Goal: Information Seeking & Learning: Learn about a topic

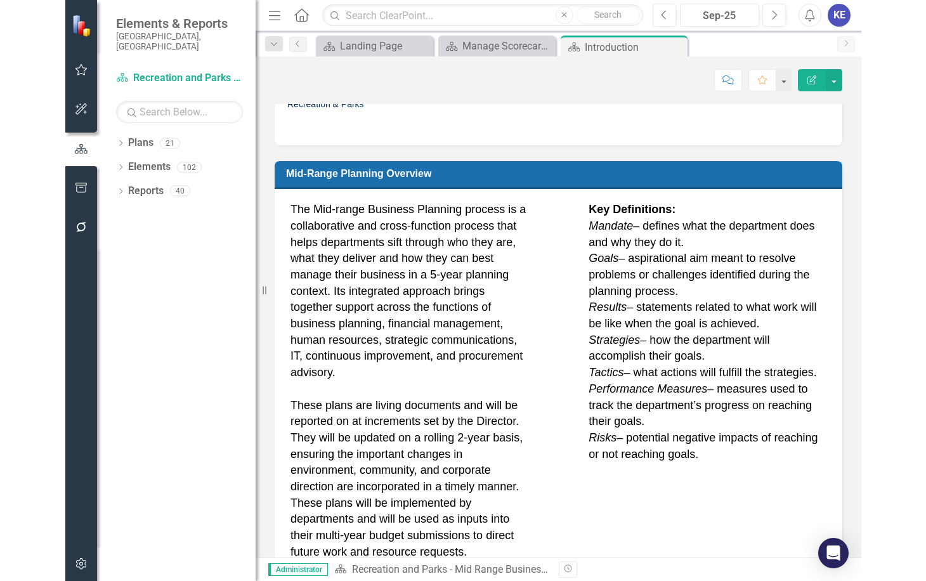
scroll to position [401, 0]
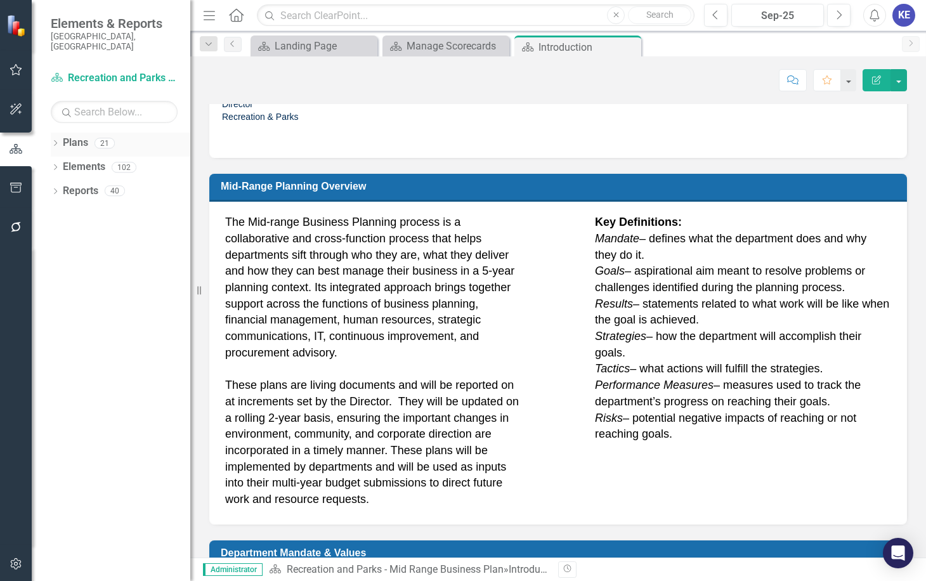
click at [69, 136] on link "Plans" at bounding box center [75, 143] width 25 height 15
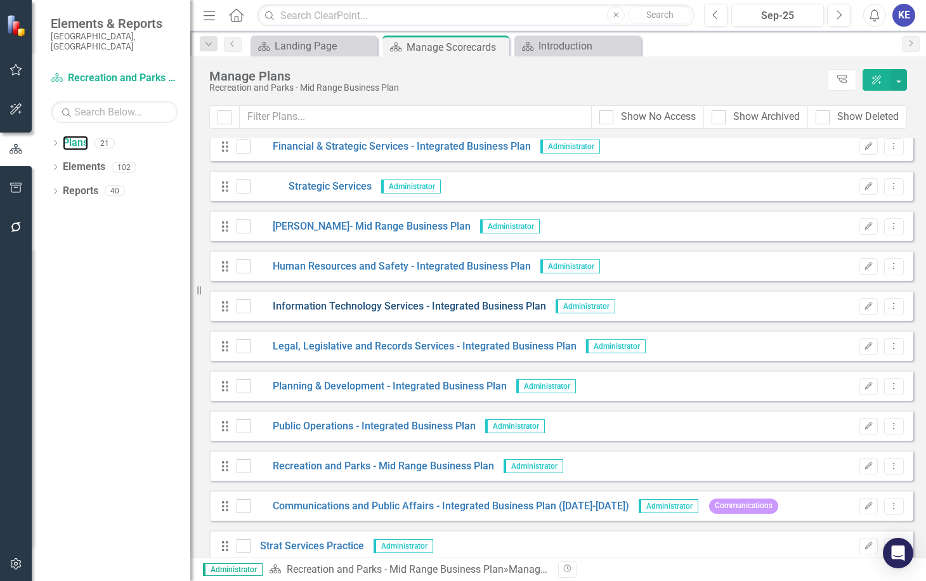
scroll to position [420, 0]
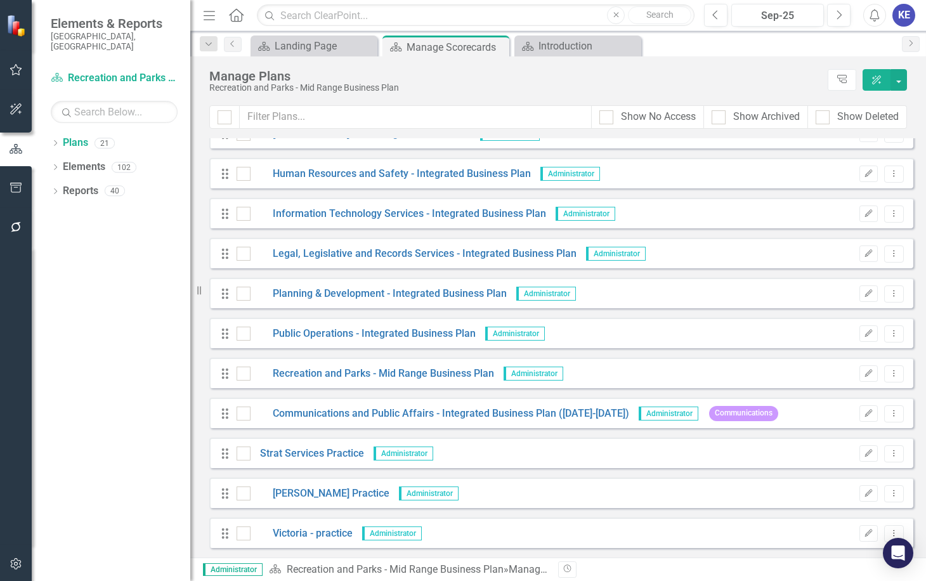
click at [353, 323] on div "Drag Public Operations - Integrated Business Plan Administrator Edit Dropdown M…" at bounding box center [561, 333] width 704 height 30
click at [349, 339] on link "Public Operations - Integrated Business Plan" at bounding box center [362, 334] width 225 height 15
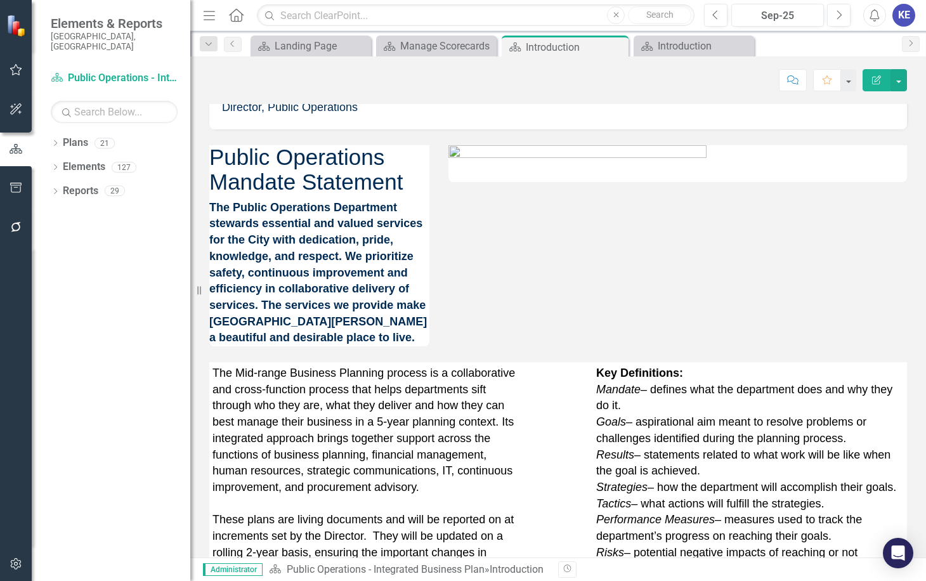
scroll to position [599, 0]
click at [259, 257] on strong "The Public Operations Department stewards essential and valued services for the…" at bounding box center [318, 273] width 218 height 143
click at [278, 337] on p "The Public Operations Department stewards essential and valued services for the…" at bounding box center [319, 273] width 220 height 146
drag, startPoint x: 278, startPoint y: 337, endPoint x: 237, endPoint y: 254, distance: 93.3
click at [237, 254] on p "The Public Operations Department stewards essential and valued services for the…" at bounding box center [319, 273] width 220 height 146
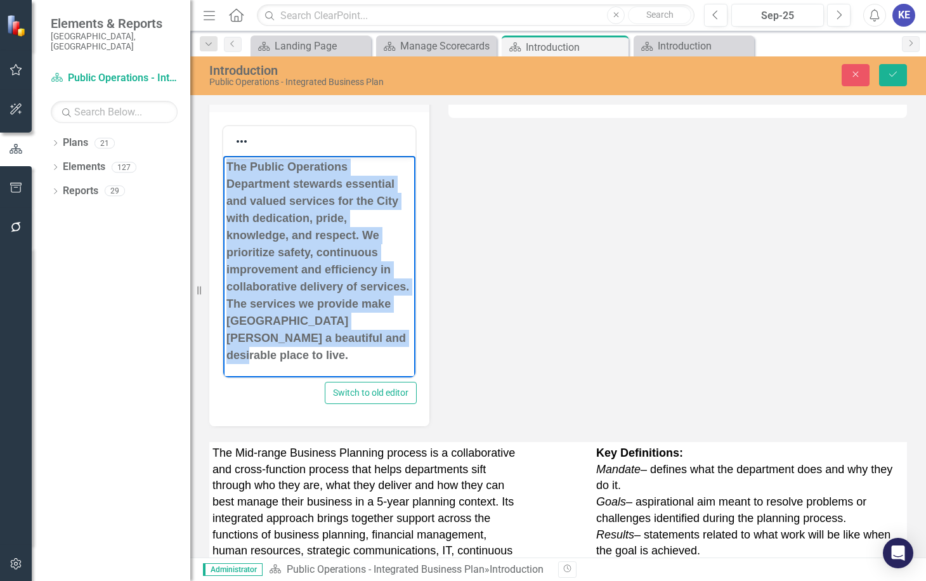
scroll to position [725, 0]
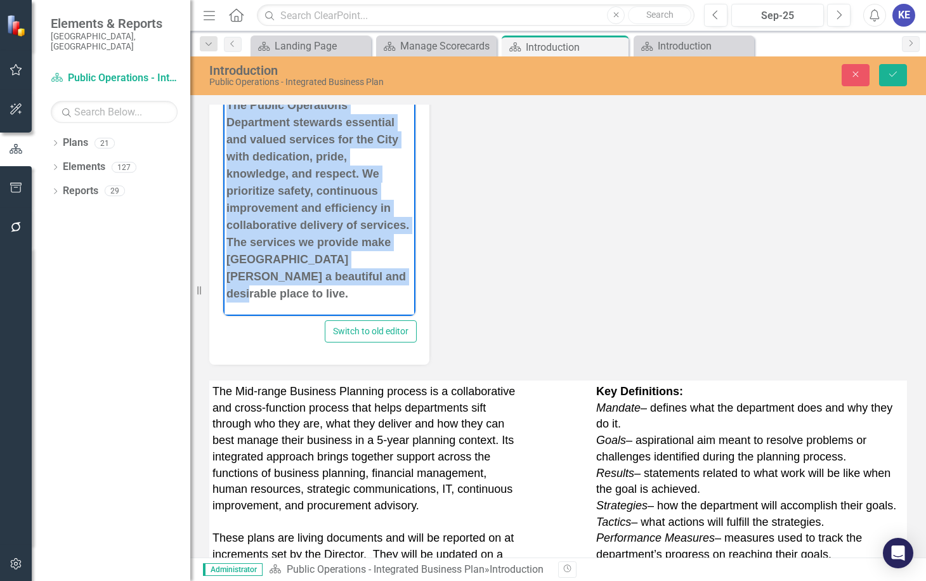
drag, startPoint x: 226, startPoint y: 169, endPoint x: 367, endPoint y: 315, distance: 202.2
click at [367, 315] on body "Public Operations Mandate Statement The Public Operations Department stewards e…" at bounding box center [319, 140] width 192 height 349
copy strong "The Public Operations Department stewards essential and valued services for the…"
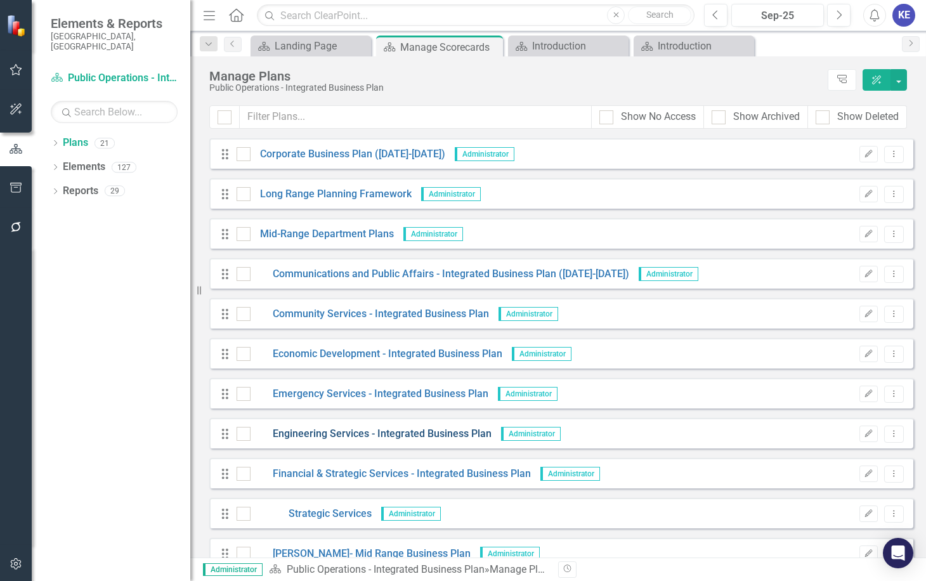
click at [344, 436] on link "Engineering Services - Integrated Business Plan" at bounding box center [370, 434] width 241 height 15
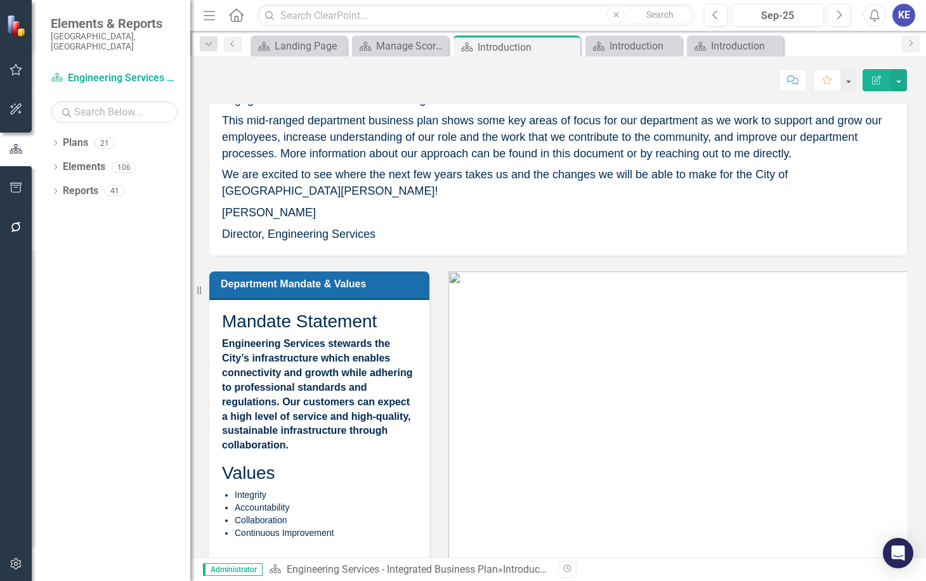
scroll to position [634, 0]
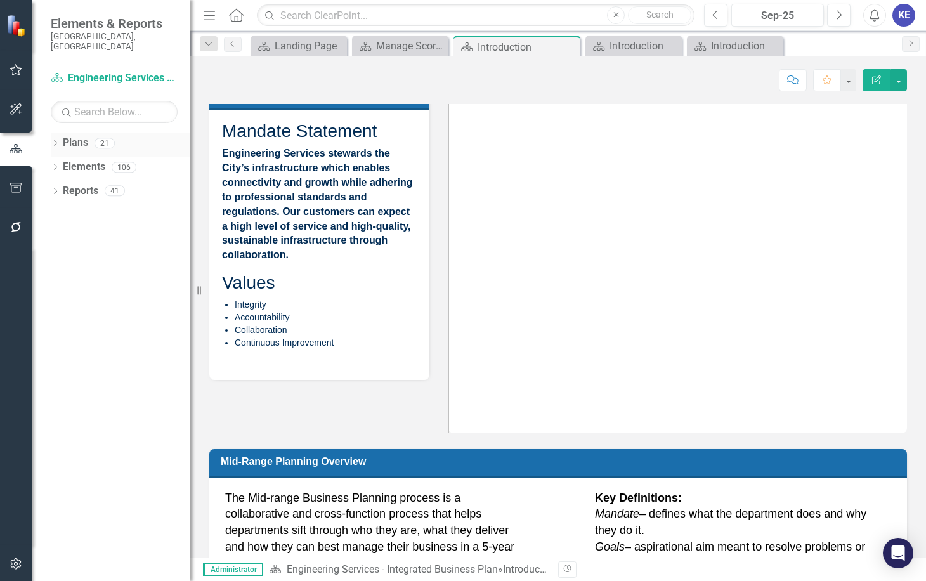
click at [91, 133] on div "Plans 21" at bounding box center [126, 145] width 127 height 24
click at [88, 136] on link "Plans" at bounding box center [75, 143] width 25 height 15
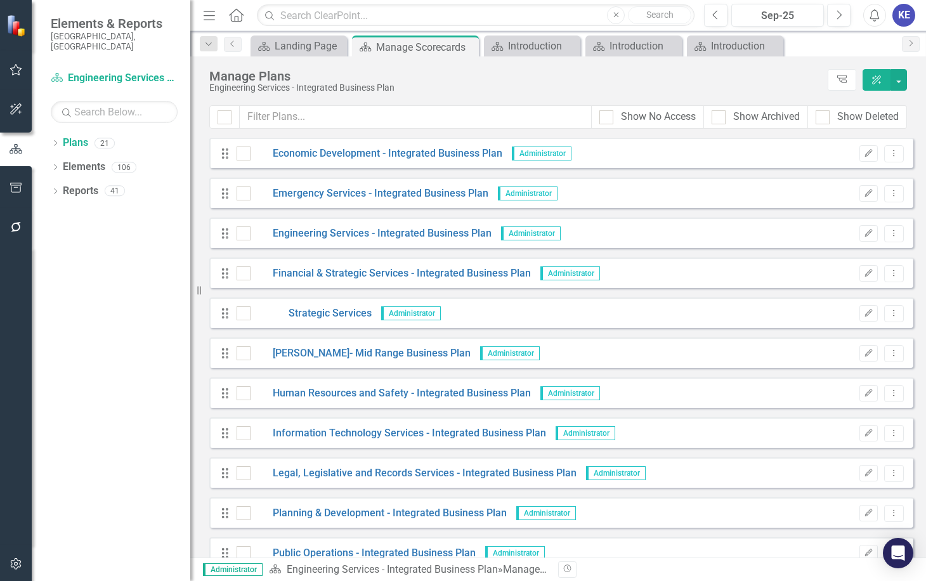
scroll to position [317, 0]
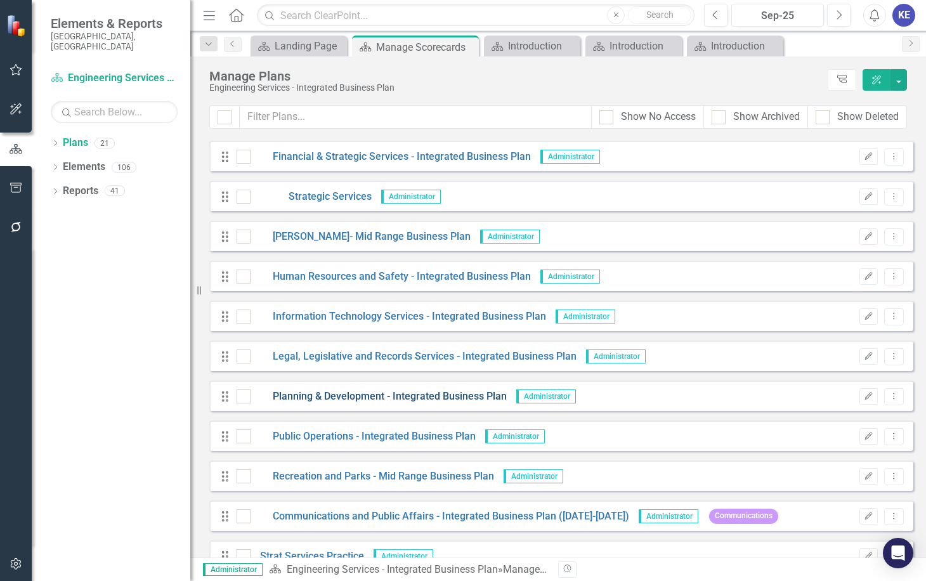
click at [342, 398] on link "Planning & Development - Integrated Business Plan" at bounding box center [378, 396] width 256 height 15
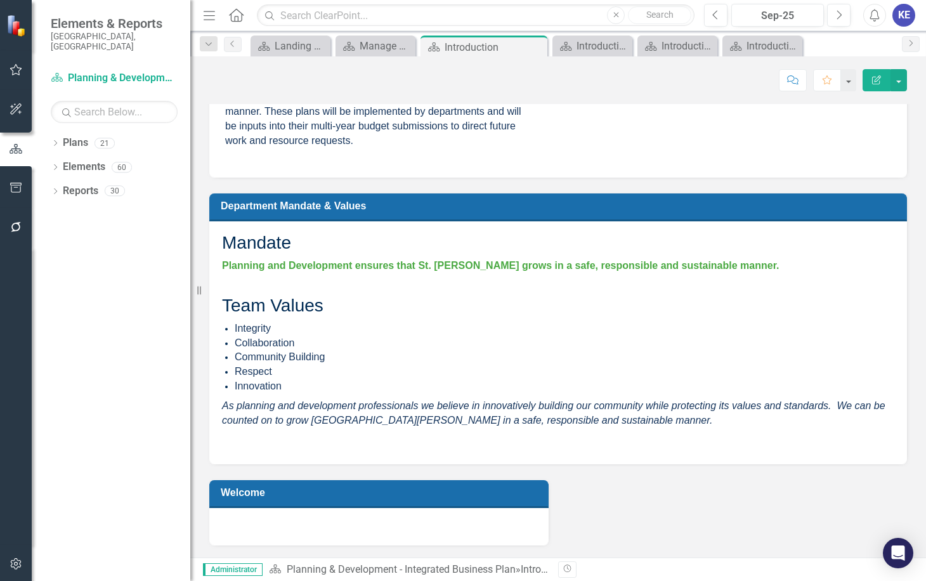
scroll to position [600, 0]
